Goal: Transaction & Acquisition: Purchase product/service

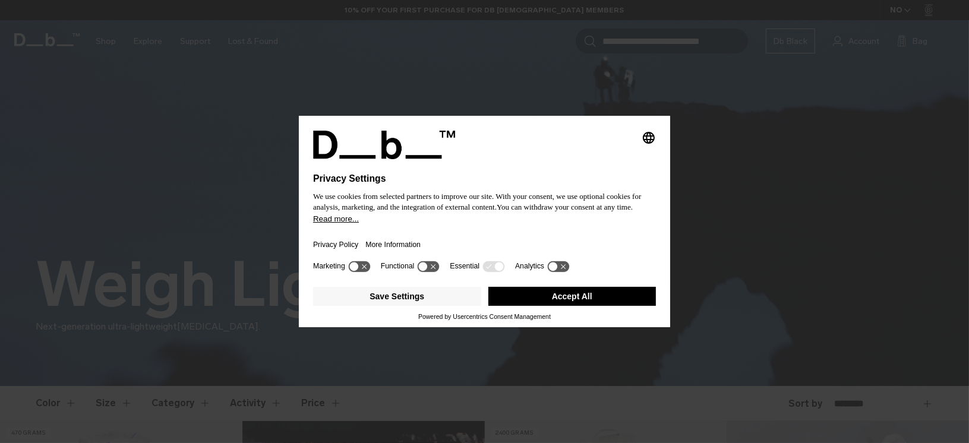
click at [449, 226] on div "Privacy Policy More Information" at bounding box center [484, 241] width 343 height 34
drag, startPoint x: 601, startPoint y: 300, endPoint x: 574, endPoint y: 312, distance: 29.8
click at [601, 300] on button "Accept All" at bounding box center [572, 296] width 168 height 19
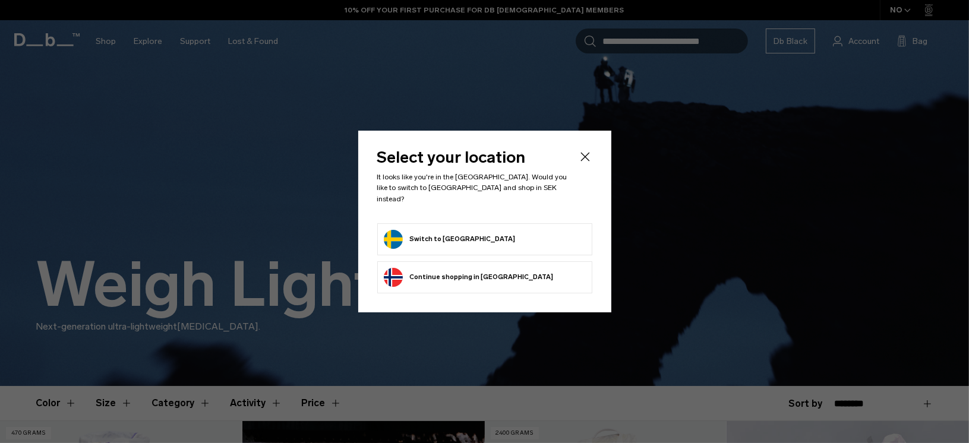
click at [470, 236] on form "Switch to Sweden" at bounding box center [485, 239] width 202 height 19
click at [424, 230] on button "Switch to Sweden" at bounding box center [450, 239] width 132 height 19
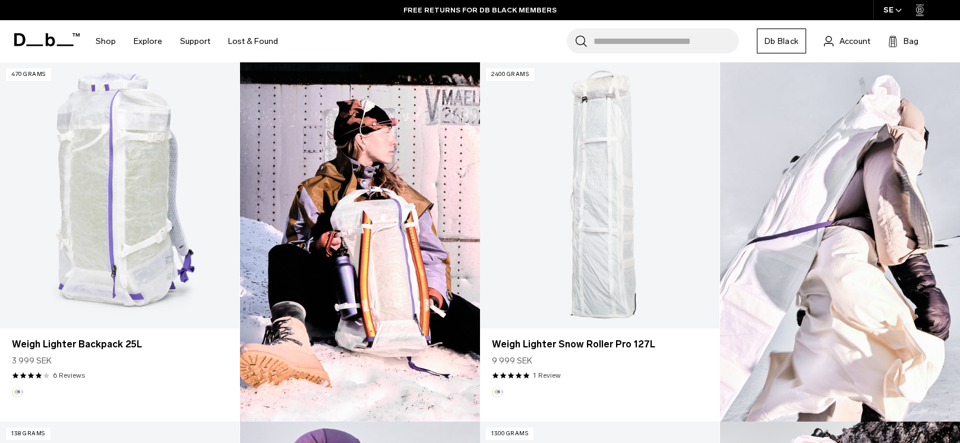
scroll to position [356, 0]
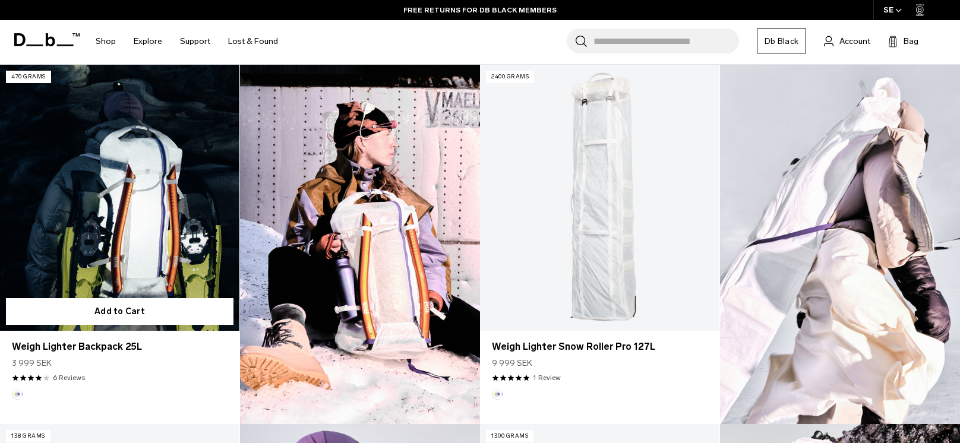
click at [168, 168] on link "Weigh Lighter Backpack 25L" at bounding box center [119, 198] width 239 height 266
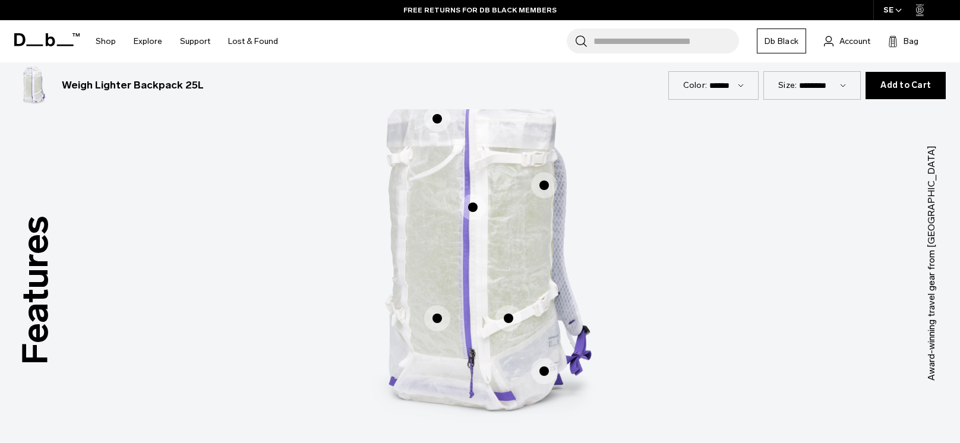
scroll to position [594, 0]
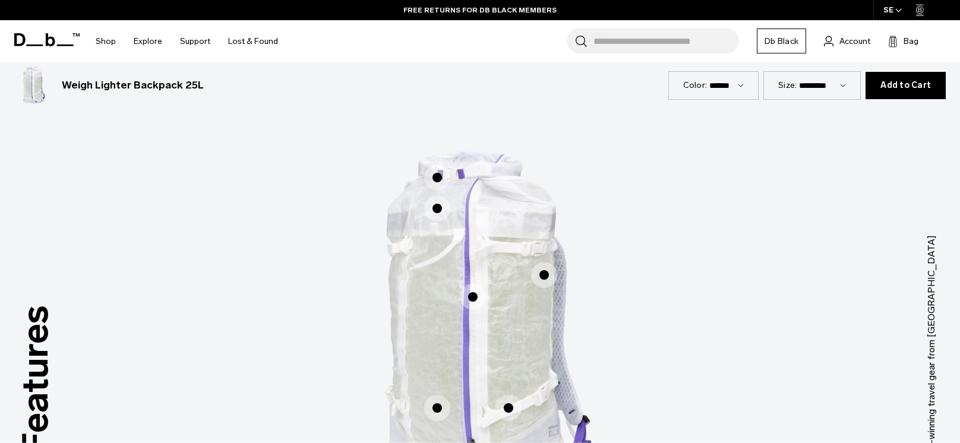
click at [433, 213] on span "1 / 3" at bounding box center [437, 208] width 26 height 26
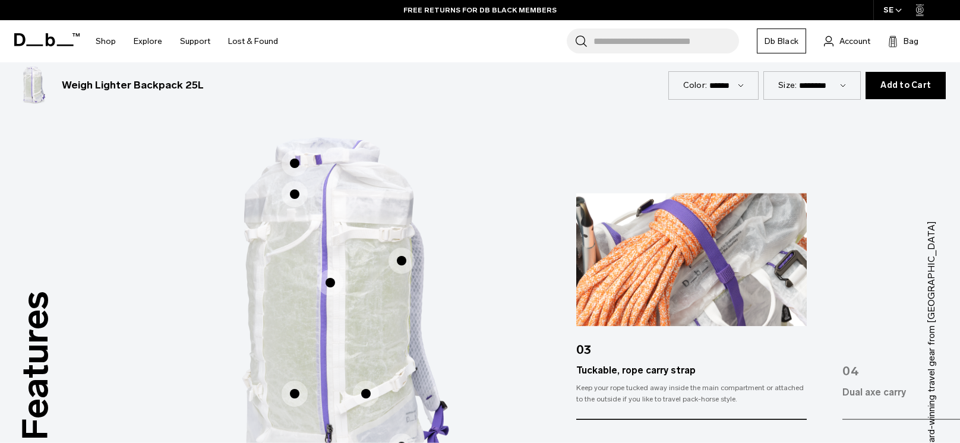
scroll to position [653, 0]
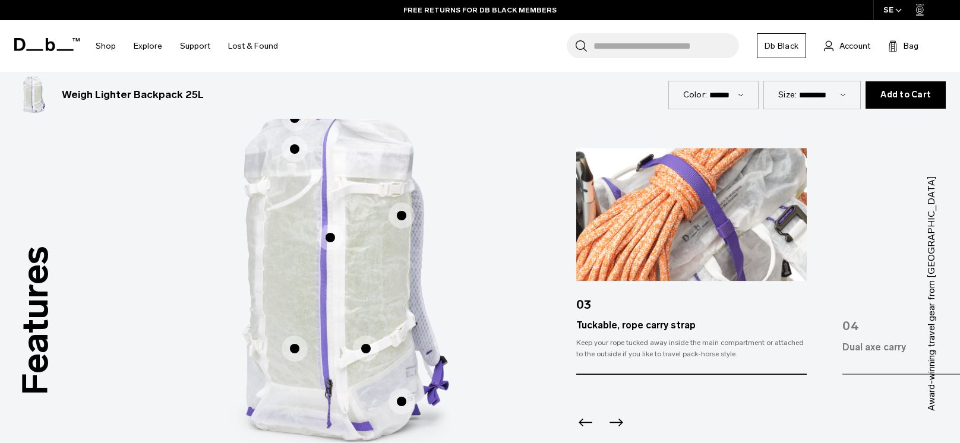
click at [409, 217] on span "1 / 3" at bounding box center [402, 216] width 26 height 26
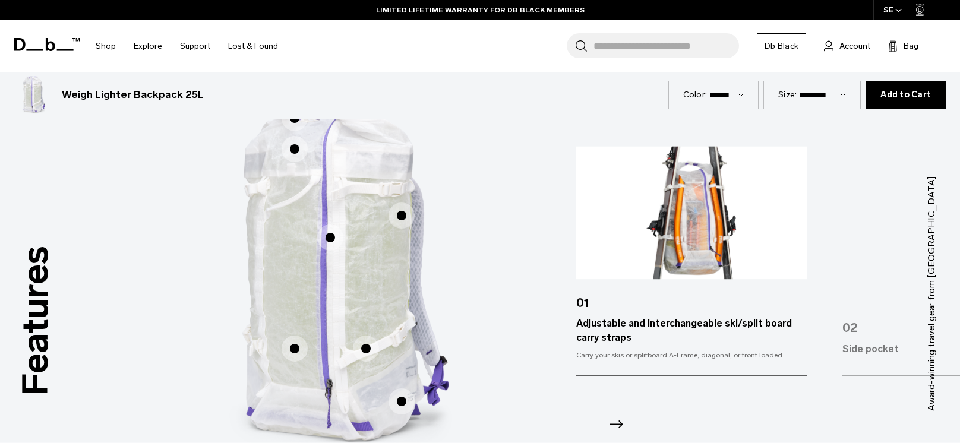
click at [338, 239] on span "1 / 3" at bounding box center [330, 238] width 26 height 26
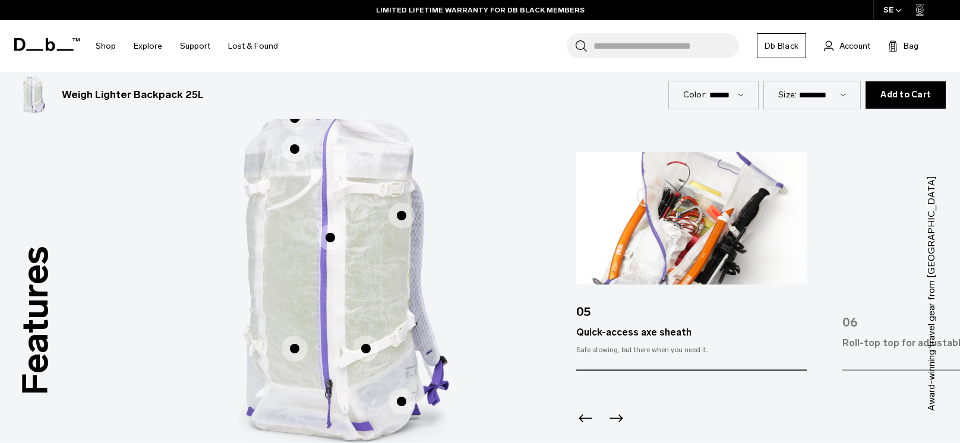
click at [363, 348] on span "1 / 3" at bounding box center [366, 349] width 26 height 26
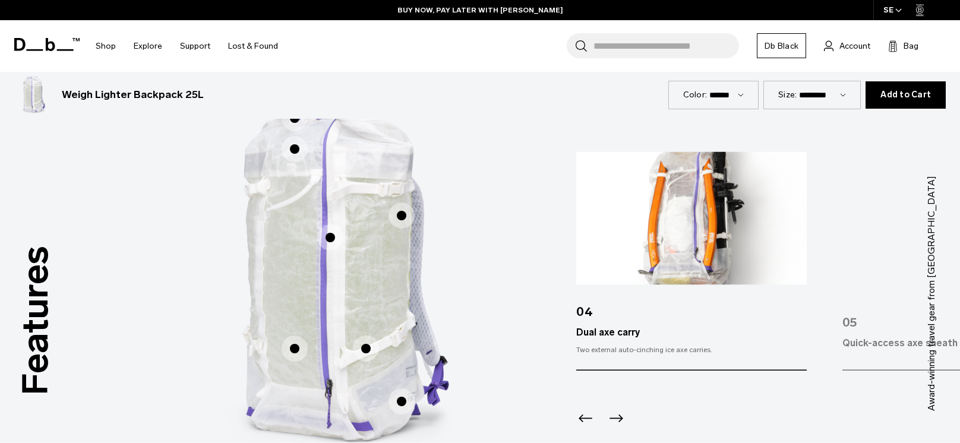
click at [290, 348] on span "1 / 3" at bounding box center [295, 349] width 26 height 26
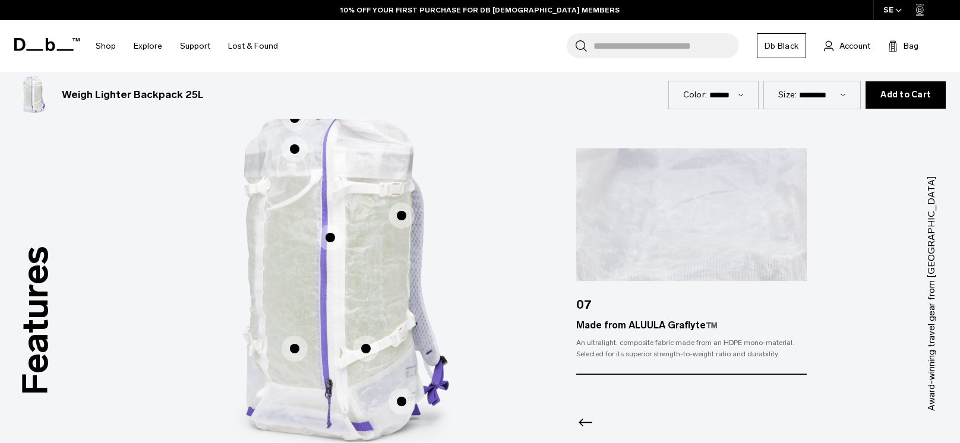
click at [410, 405] on span "1 / 3" at bounding box center [402, 402] width 26 height 26
click at [403, 403] on span "1 / 3" at bounding box center [402, 402] width 26 height 26
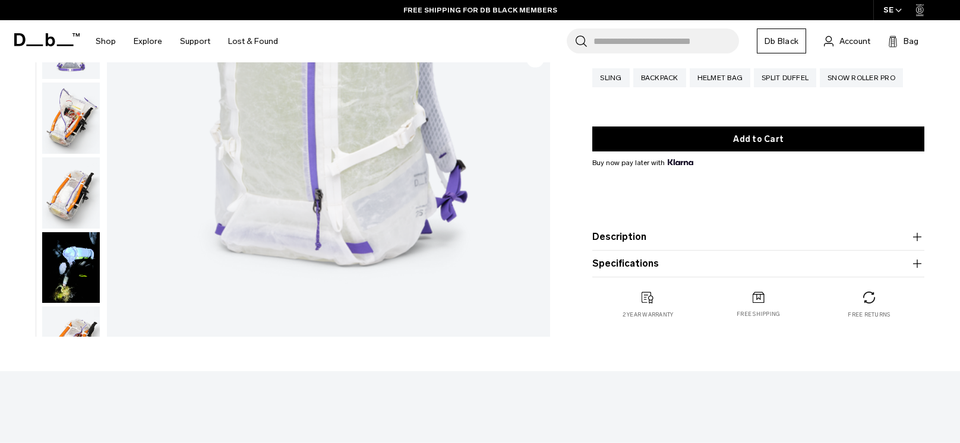
scroll to position [0, 0]
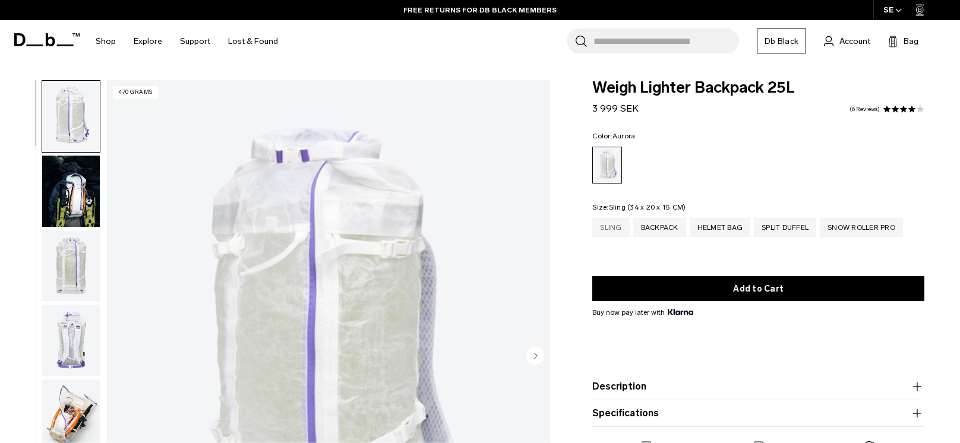
click at [610, 222] on div "Sling" at bounding box center [610, 227] width 37 height 19
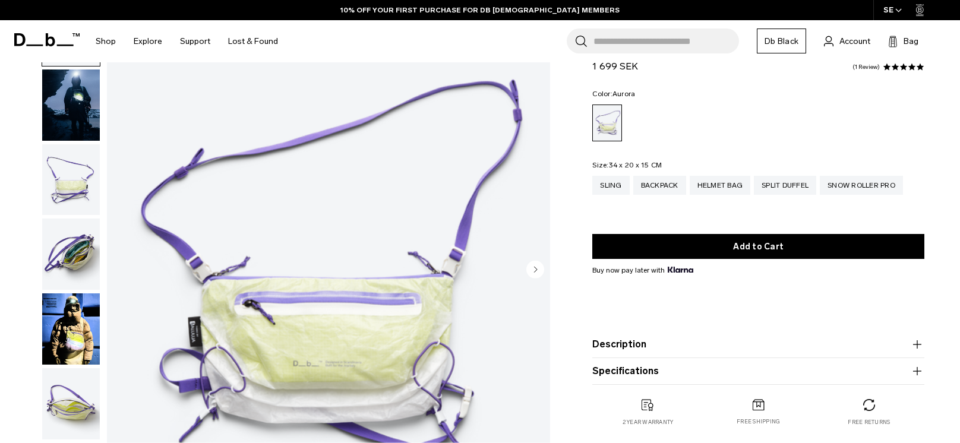
scroll to position [119, 0]
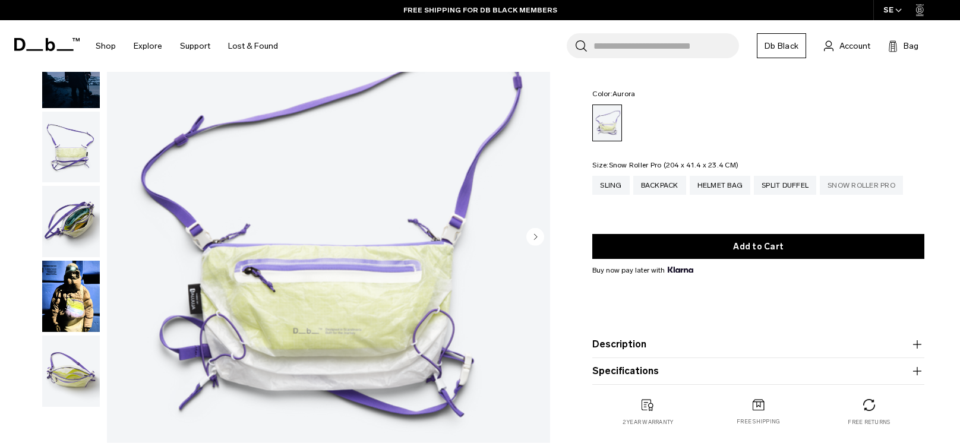
click at [865, 183] on div "Snow Roller Pro" at bounding box center [861, 185] width 83 height 19
